Goal: Navigation & Orientation: Find specific page/section

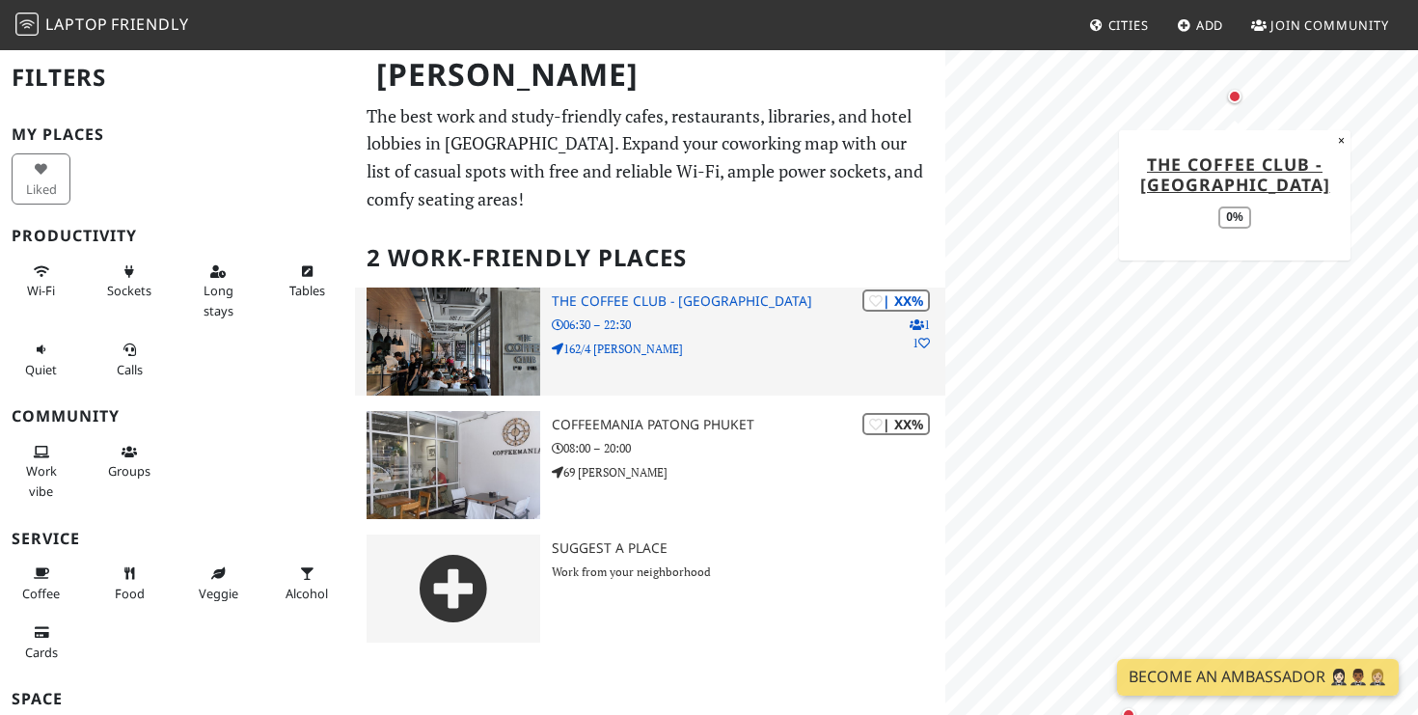
click at [489, 298] on img at bounding box center [454, 341] width 174 height 108
click at [444, 367] on img at bounding box center [454, 341] width 174 height 108
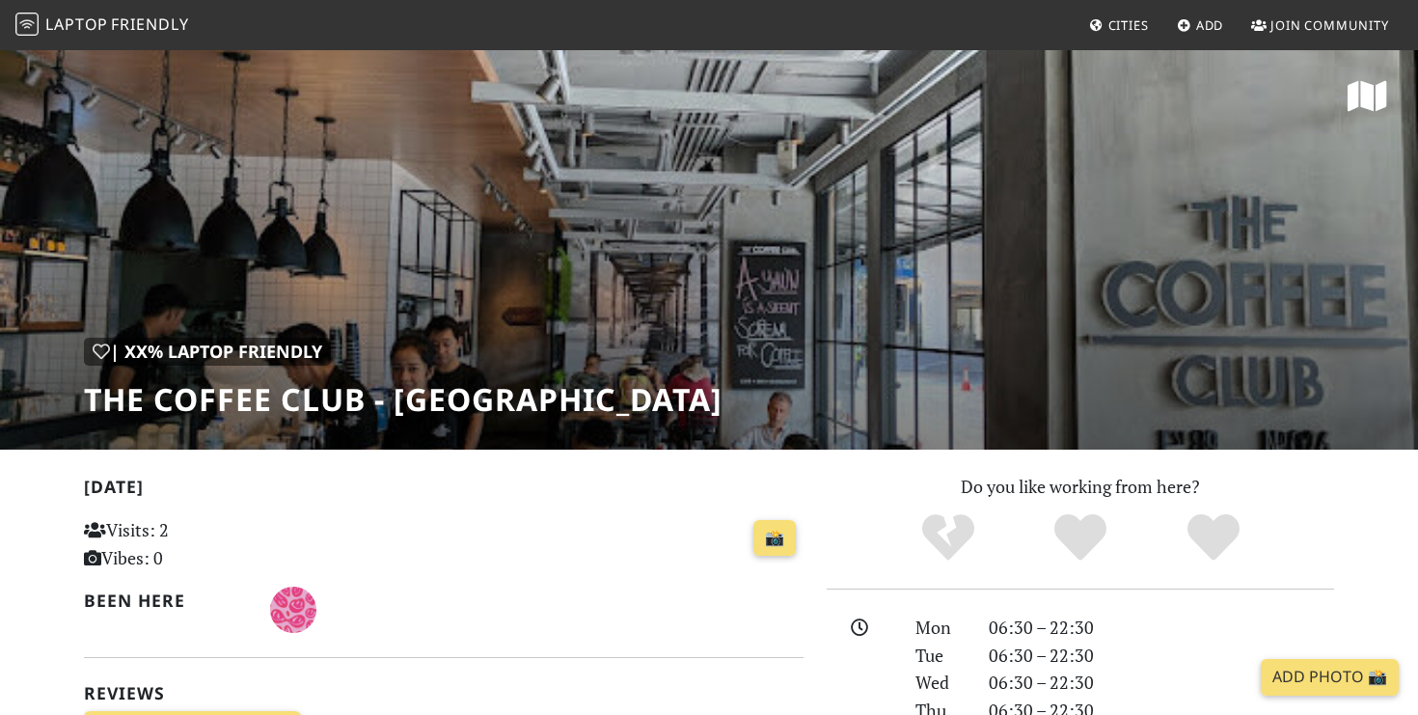
click at [290, 183] on div "| XX% Laptop Friendly THE COFFEE CLUB - Beach Point Phuket" at bounding box center [709, 248] width 1418 height 401
